Goal: Find specific page/section: Find specific page/section

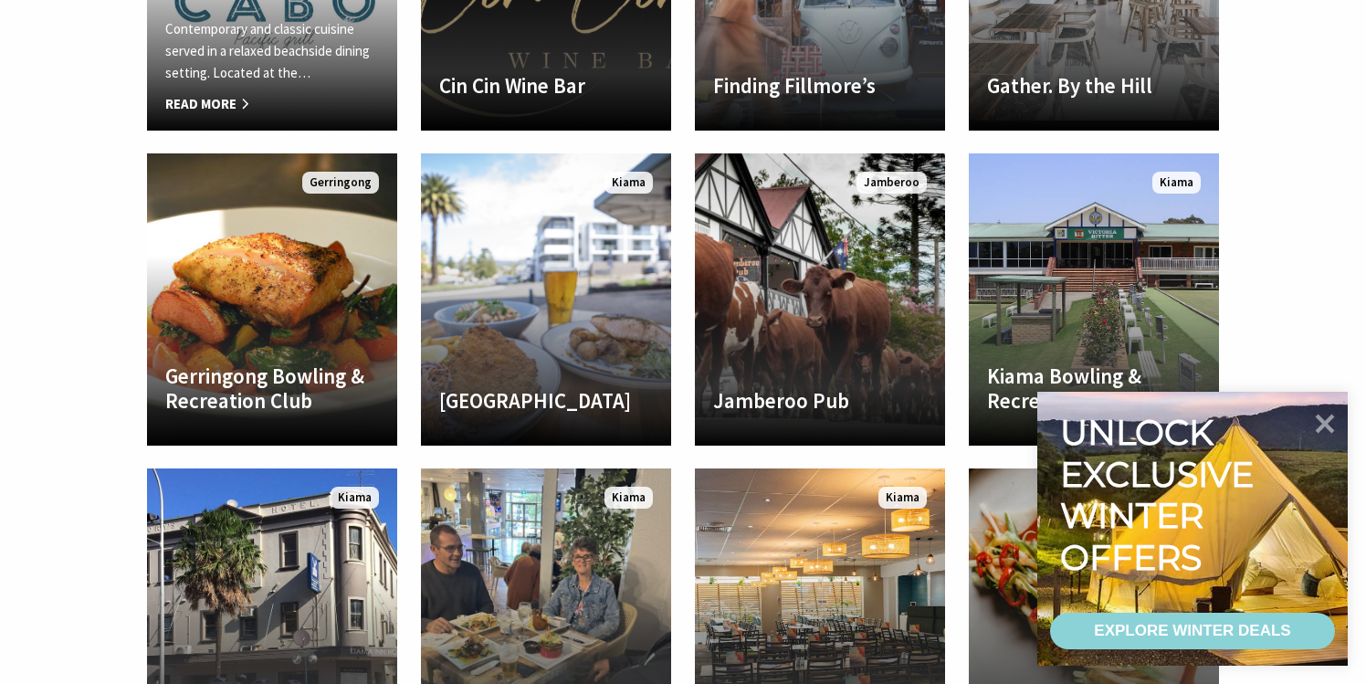
scroll to position [1199, 0]
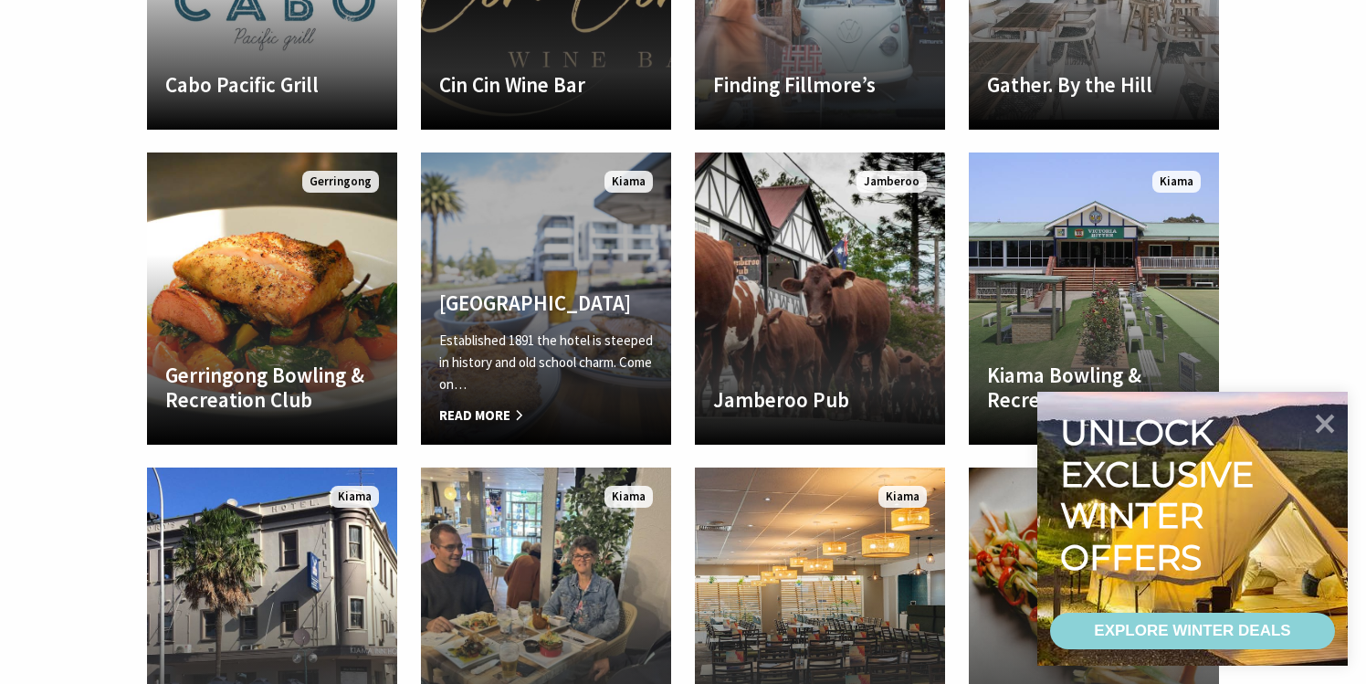
click at [494, 300] on h4 "[GEOGRAPHIC_DATA]" at bounding box center [546, 303] width 214 height 26
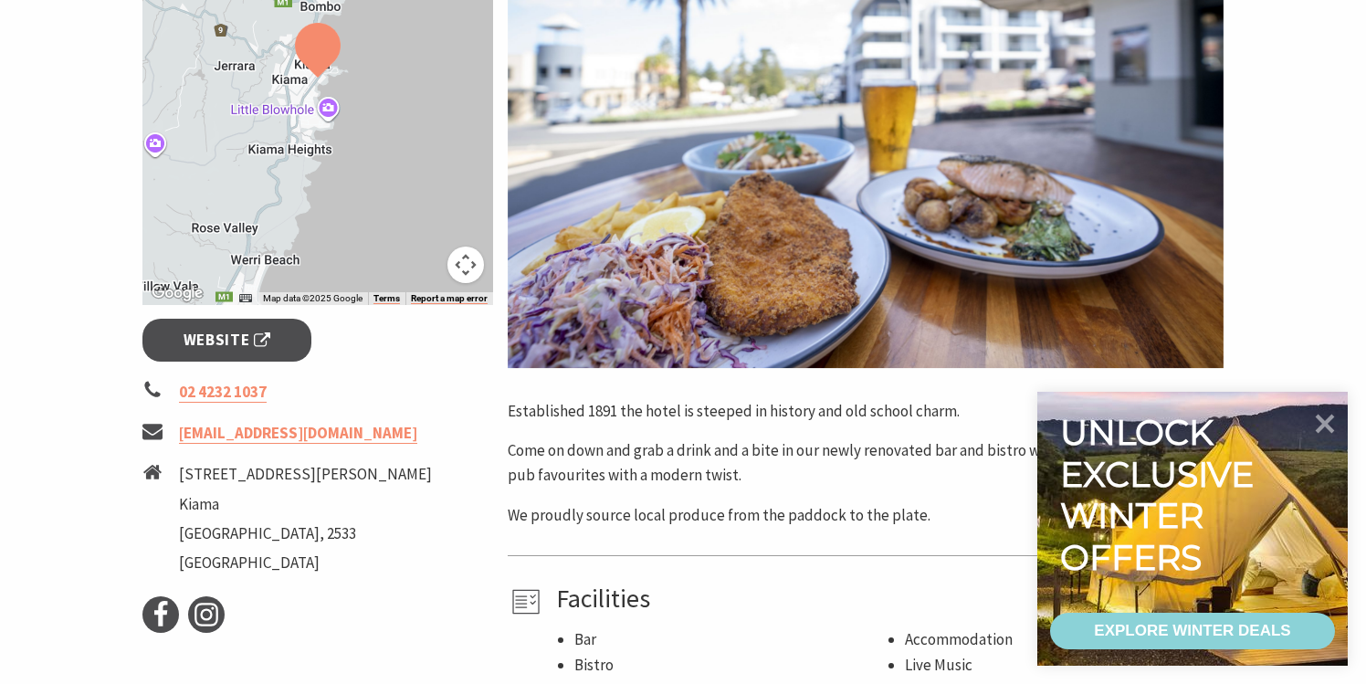
scroll to position [445, 0]
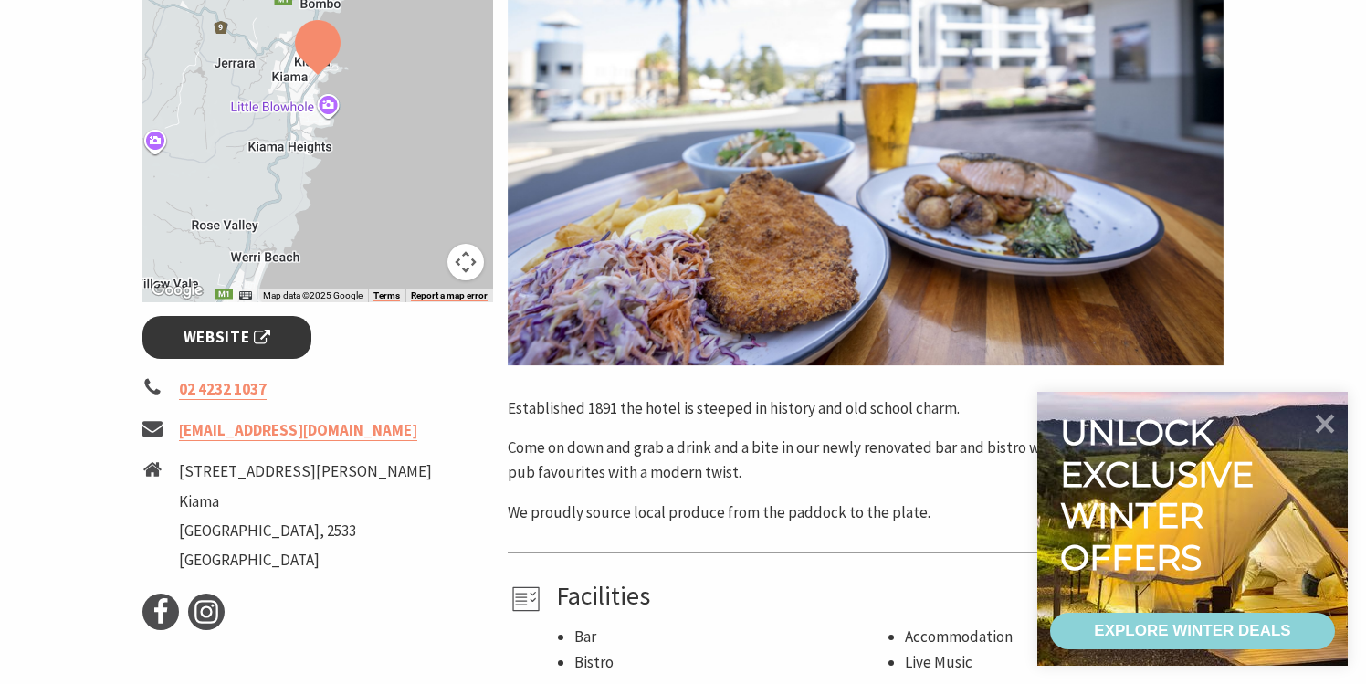
click at [218, 345] on span "Website" at bounding box center [228, 337] width 88 height 25
